Goal: Find specific page/section: Find specific page/section

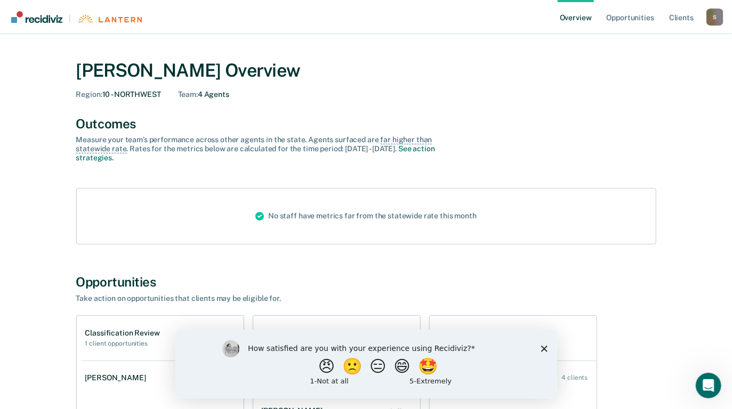
click at [375, 217] on div "No staff have metrics far from the statewide rate this month" at bounding box center [366, 216] width 238 height 55
click at [640, 19] on link "Opportunities" at bounding box center [630, 17] width 52 height 34
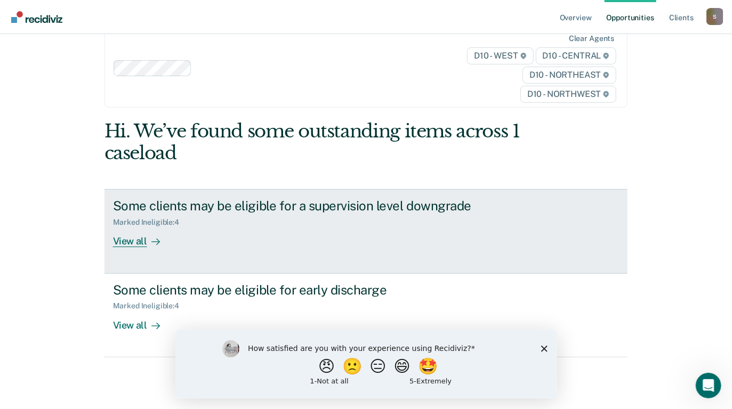
scroll to position [35, 0]
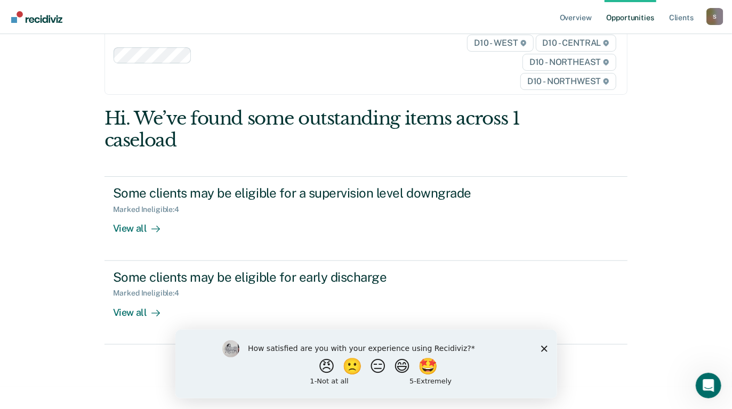
click at [541, 349] on icon "Close survey" at bounding box center [543, 348] width 6 height 6
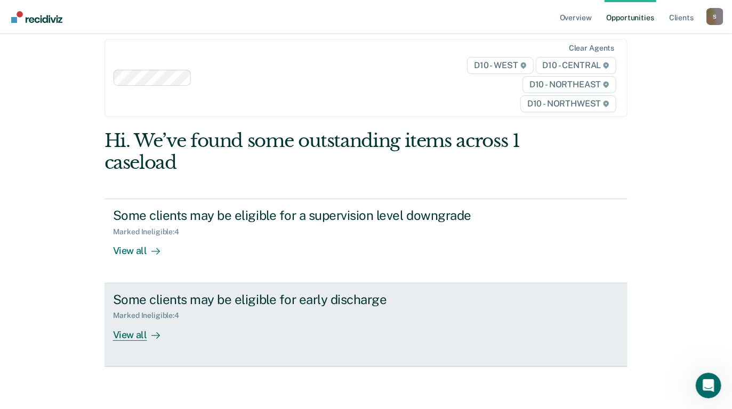
scroll to position [0, 0]
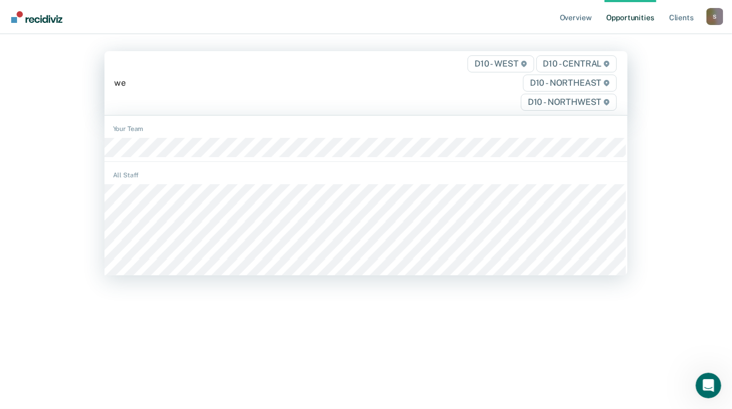
type input "web"
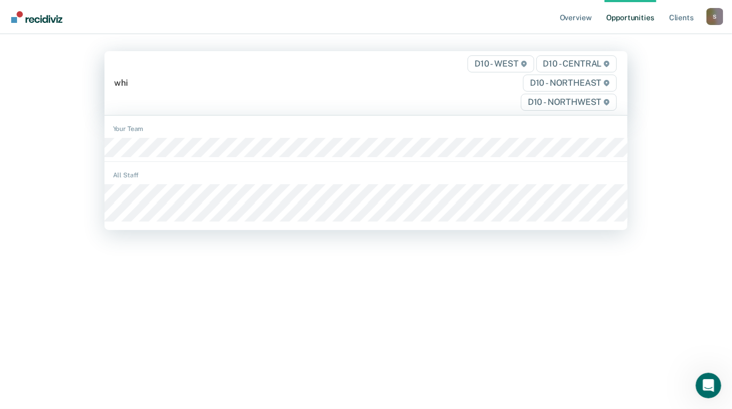
type input "whit"
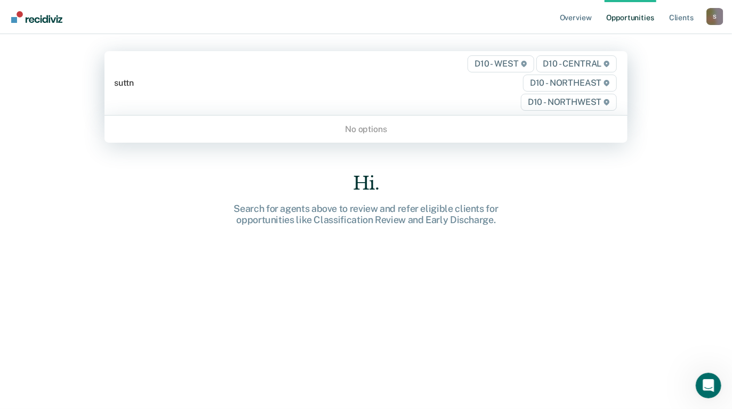
type input "[PERSON_NAME]"
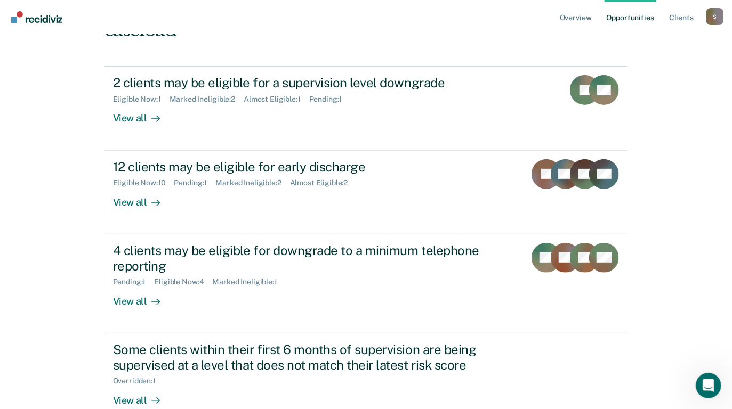
scroll to position [126, 0]
